Goal: Use online tool/utility: Utilize a website feature to perform a specific function

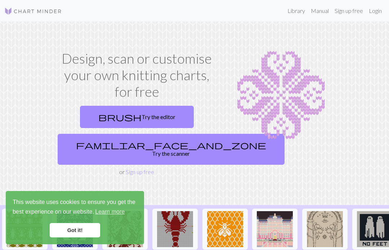
click at [159, 119] on link "brush Try the editor" at bounding box center [137, 117] width 114 height 22
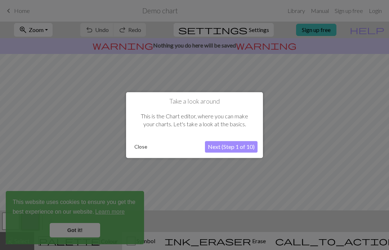
click at [227, 145] on button "Next (Step 1 of 10)" at bounding box center [231, 147] width 53 height 12
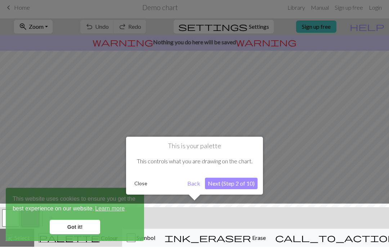
click at [71, 224] on div at bounding box center [194, 230] width 396 height 47
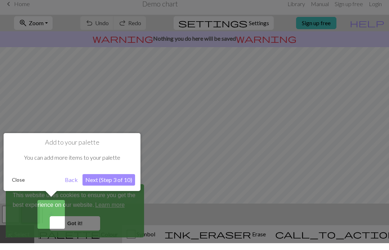
click at [90, 181] on button "Next (Step 3 of 10)" at bounding box center [108, 187] width 53 height 12
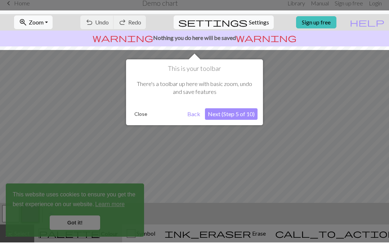
click at [236, 116] on button "Next (Step 5 of 10)" at bounding box center [231, 122] width 53 height 12
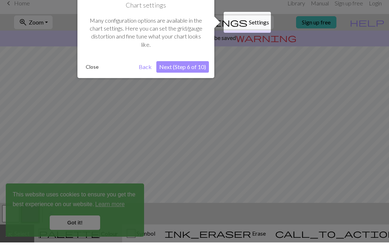
click at [191, 69] on button "Next (Step 6 of 10)" at bounding box center [182, 75] width 53 height 12
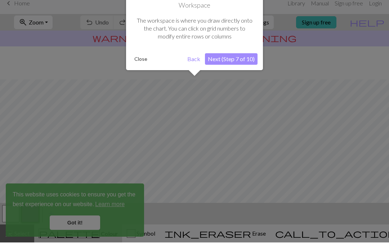
scroll to position [36, 0]
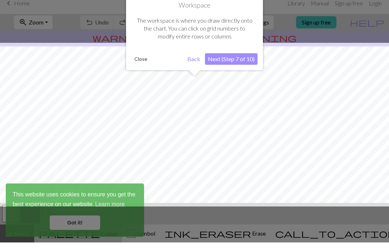
click at [241, 61] on button "Next (Step 7 of 10)" at bounding box center [231, 67] width 53 height 12
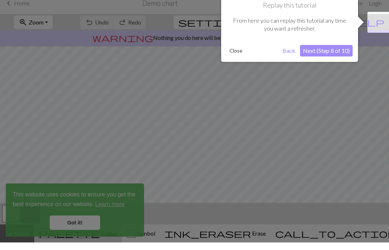
click at [321, 53] on button "Next (Step 8 of 10)" at bounding box center [326, 59] width 53 height 12
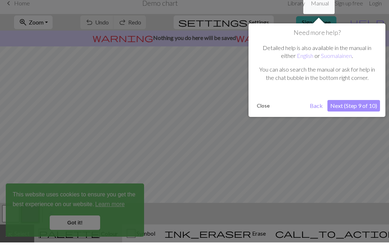
click at [343, 108] on button "Next (Step 9 of 10)" at bounding box center [353, 114] width 53 height 12
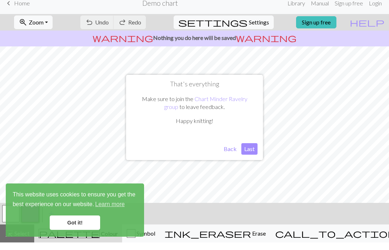
click at [245, 151] on button "Last" at bounding box center [249, 157] width 16 height 12
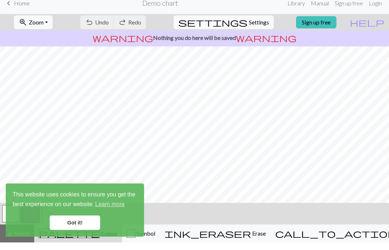
click at [65, 223] on link "Got it!" at bounding box center [75, 230] width 50 height 14
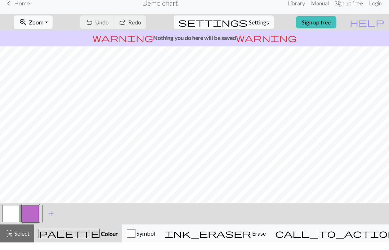
click at [155, 238] on span "Symbol" at bounding box center [145, 241] width 20 height 7
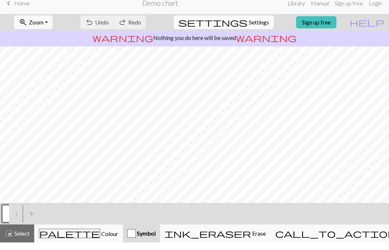
click at [30, 216] on span "add" at bounding box center [31, 221] width 9 height 10
click at [12, 213] on button "button" at bounding box center [10, 221] width 17 height 17
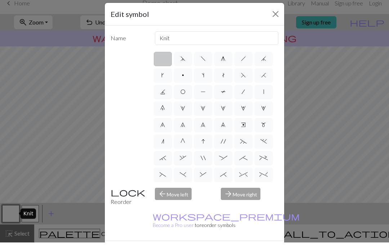
scroll to position [0, 0]
click at [269, 20] on div "Edit symbol" at bounding box center [194, 21] width 179 height 23
click at [268, 22] on div "Edit symbol" at bounding box center [194, 21] width 179 height 23
click at [268, 21] on div "Edit symbol" at bounding box center [194, 21] width 179 height 23
click at [272, 16] on button "Close" at bounding box center [276, 22] width 12 height 12
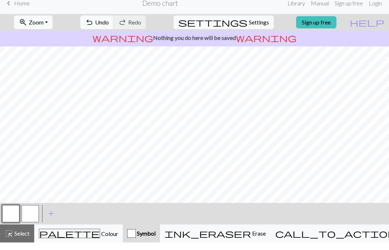
click at [261, 240] on button "ink_eraser Erase Erase" at bounding box center [215, 241] width 110 height 18
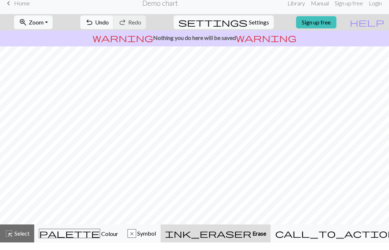
click at [109, 26] on span "Undo" at bounding box center [102, 29] width 14 height 7
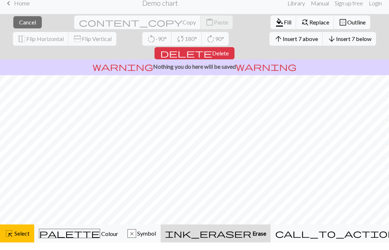
scroll to position [6, 0]
click at [73, 236] on span "palette" at bounding box center [69, 241] width 60 height 10
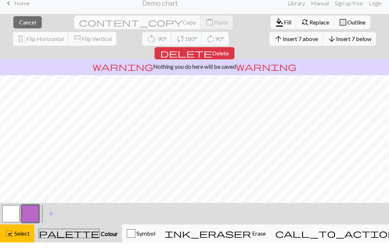
click at [229, 57] on span "Delete" at bounding box center [220, 60] width 17 height 7
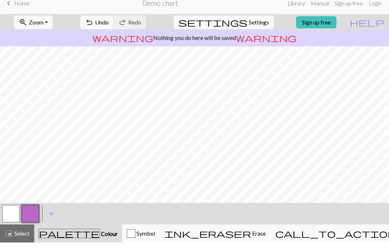
click at [19, 7] on span "Home" at bounding box center [22, 10] width 16 height 7
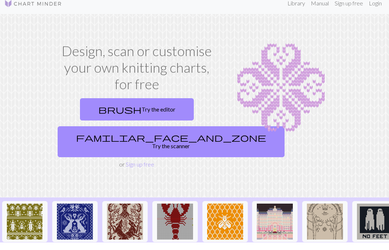
scroll to position [8, 0]
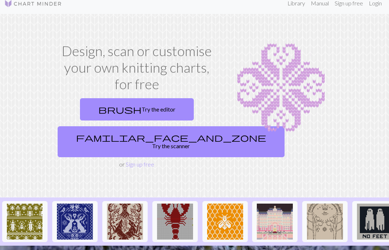
click at [156, 136] on link "familiar_face_and_zone Try the scanner" at bounding box center [171, 141] width 227 height 31
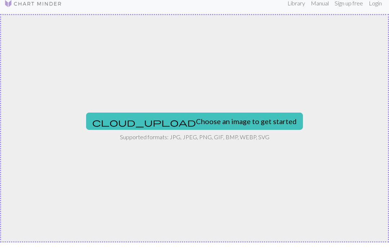
click at [232, 120] on button "cloud_upload Choose an image to get started" at bounding box center [194, 128] width 217 height 17
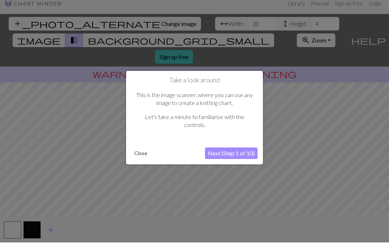
scroll to position [8, 0]
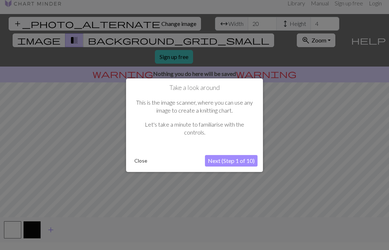
click at [240, 161] on button "Next (Step 1 of 10)" at bounding box center [231, 161] width 53 height 12
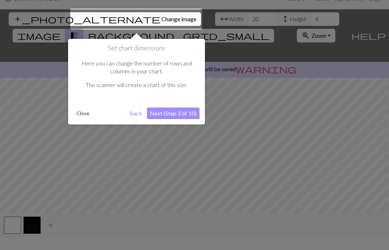
scroll to position [14, 0]
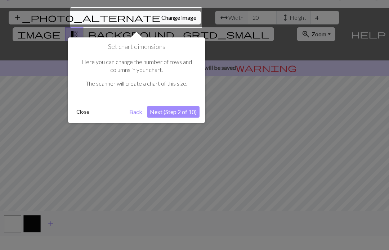
click at [181, 108] on button "Next (Step 2 of 10)" at bounding box center [173, 112] width 53 height 12
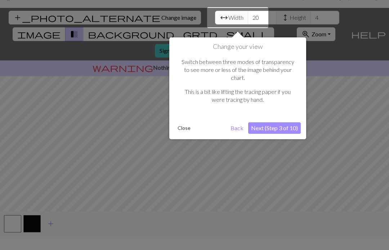
click at [278, 123] on button "Next (Step 3 of 10)" at bounding box center [274, 128] width 53 height 12
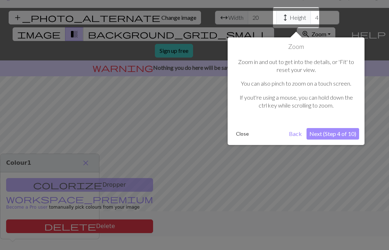
click at [320, 134] on button "Next (Step 4 of 10)" at bounding box center [332, 134] width 53 height 12
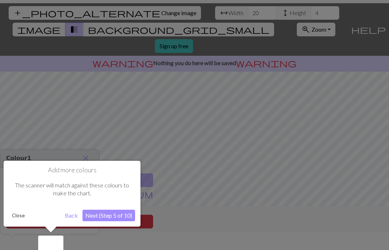
scroll to position [27, 0]
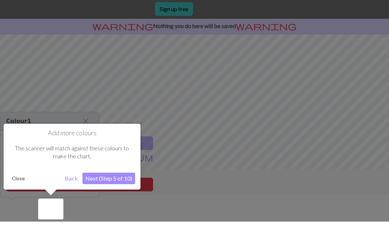
click at [130, 201] on button "Next (Step 5 of 10)" at bounding box center [108, 207] width 53 height 12
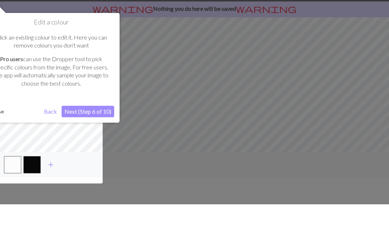
click at [104, 152] on button "Next (Step 6 of 10)" at bounding box center [88, 158] width 53 height 12
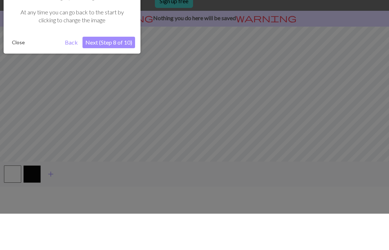
click at [127, 73] on button "Next (Step 8 of 10)" at bounding box center [108, 79] width 53 height 12
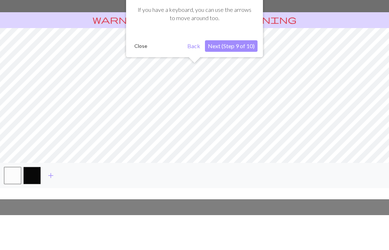
click at [241, 75] on button "Next (Step 9 of 10)" at bounding box center [231, 81] width 53 height 12
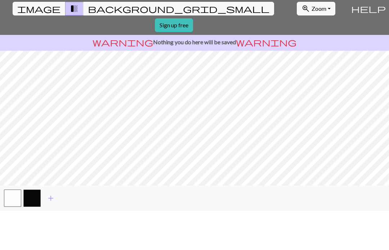
scroll to position [0, 0]
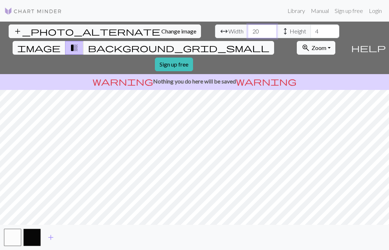
click at [248, 32] on input "20" at bounding box center [262, 31] width 29 height 14
type input "2"
type input "72"
click at [310, 37] on input "4" at bounding box center [324, 31] width 29 height 14
type input "25"
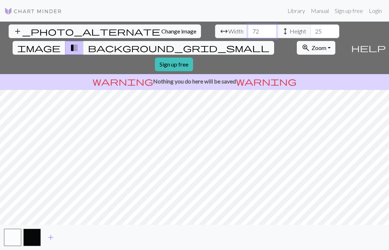
click at [248, 28] on input "72" at bounding box center [262, 31] width 29 height 14
type input "7"
type input "6"
type input "72"
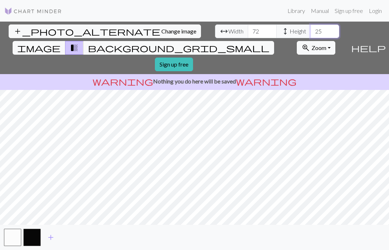
click at [310, 31] on input "25" at bounding box center [324, 31] width 29 height 14
type input "2"
type input "3"
type input "40"
click at [248, 31] on input "72" at bounding box center [262, 31] width 29 height 14
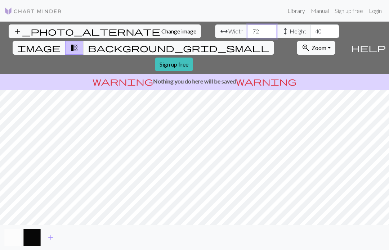
type input "7"
type input "80"
click at [10, 239] on button "button" at bounding box center [12, 237] width 17 height 17
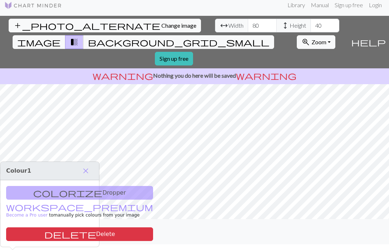
click at [74, 180] on div "colorize Dropper workspace_premium Become a Pro user to manually pick colours f…" at bounding box center [49, 213] width 99 height 67
click at [87, 166] on span "close" at bounding box center [85, 171] width 9 height 10
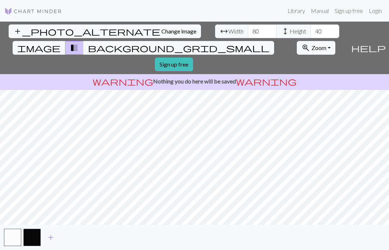
click at [48, 24] on button "add_photo_alternate Change image" at bounding box center [105, 31] width 192 height 14
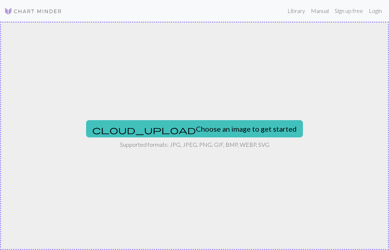
scroll to position [0, 0]
click at [204, 132] on button "cloud_upload Choose an image to get started" at bounding box center [194, 128] width 217 height 17
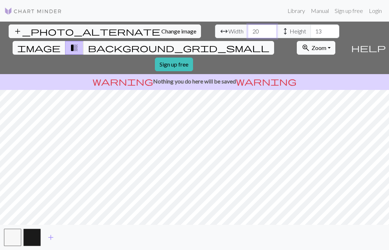
click at [248, 34] on input "20" at bounding box center [262, 31] width 29 height 14
type input "2"
type input "72"
click at [310, 32] on input "13" at bounding box center [324, 31] width 29 height 14
type input "1"
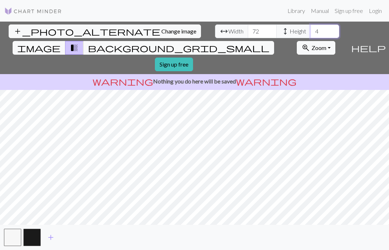
type input "40"
